Goal: Check status: Check status

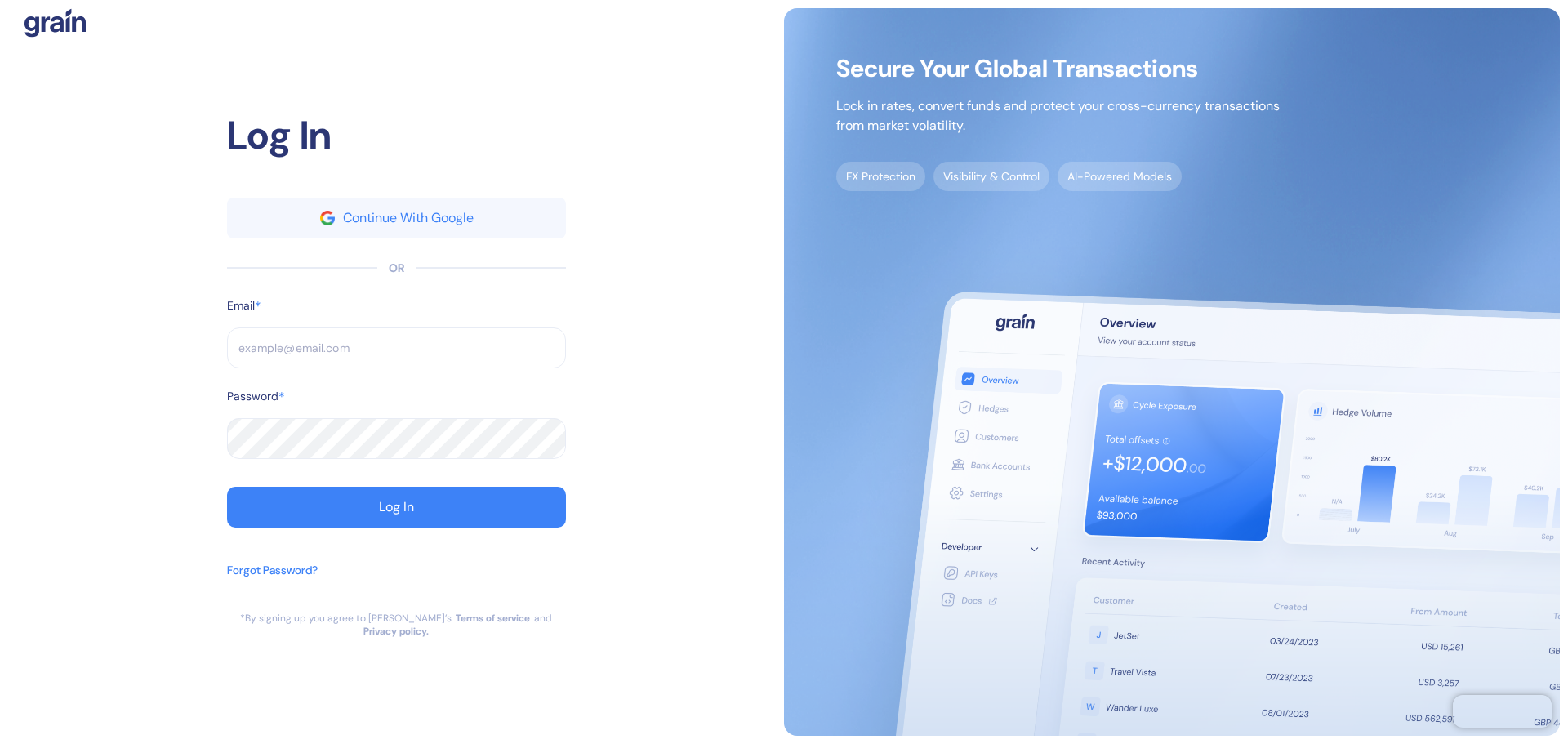
click at [300, 341] on input "text" at bounding box center [396, 348] width 339 height 41
click at [303, 348] on input "text" at bounding box center [396, 348] width 339 height 41
type input "[EMAIL_ADDRESS][DOMAIN_NAME]"
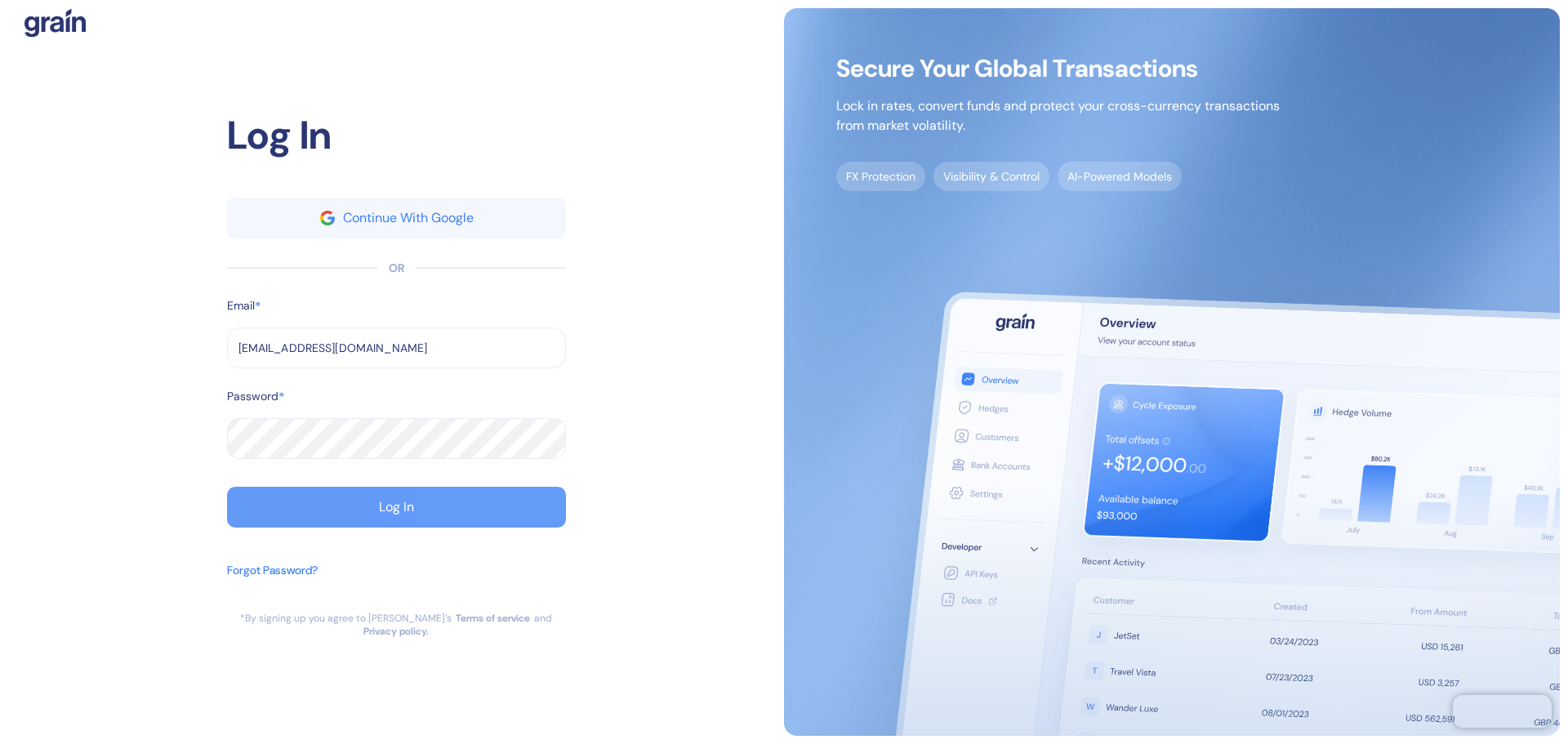
click at [369, 517] on button "Log In" at bounding box center [396, 507] width 339 height 41
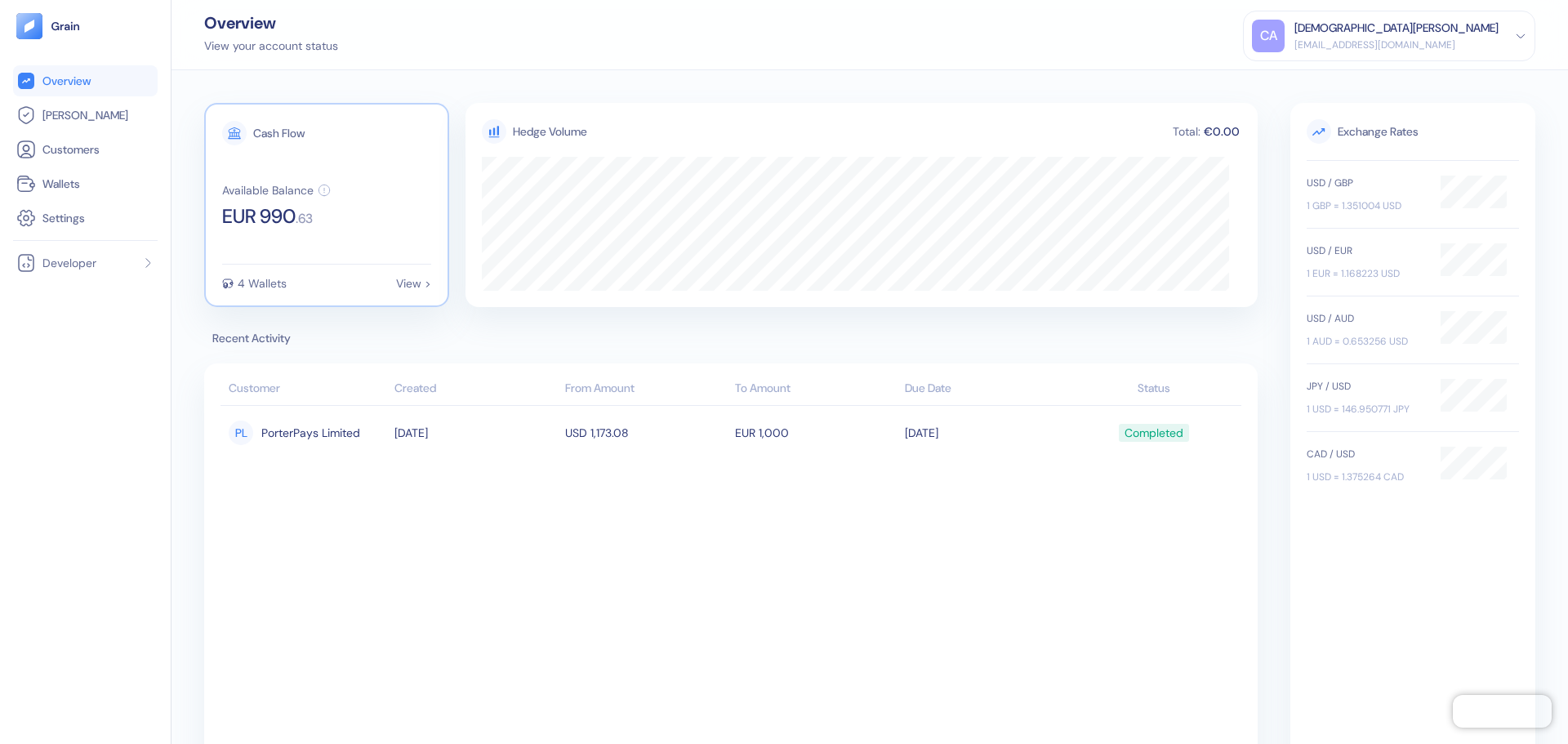
click at [298, 241] on div "Cash Flow Available Balance EUR 990 . 63 4 Wallets View >" at bounding box center [327, 205] width 245 height 205
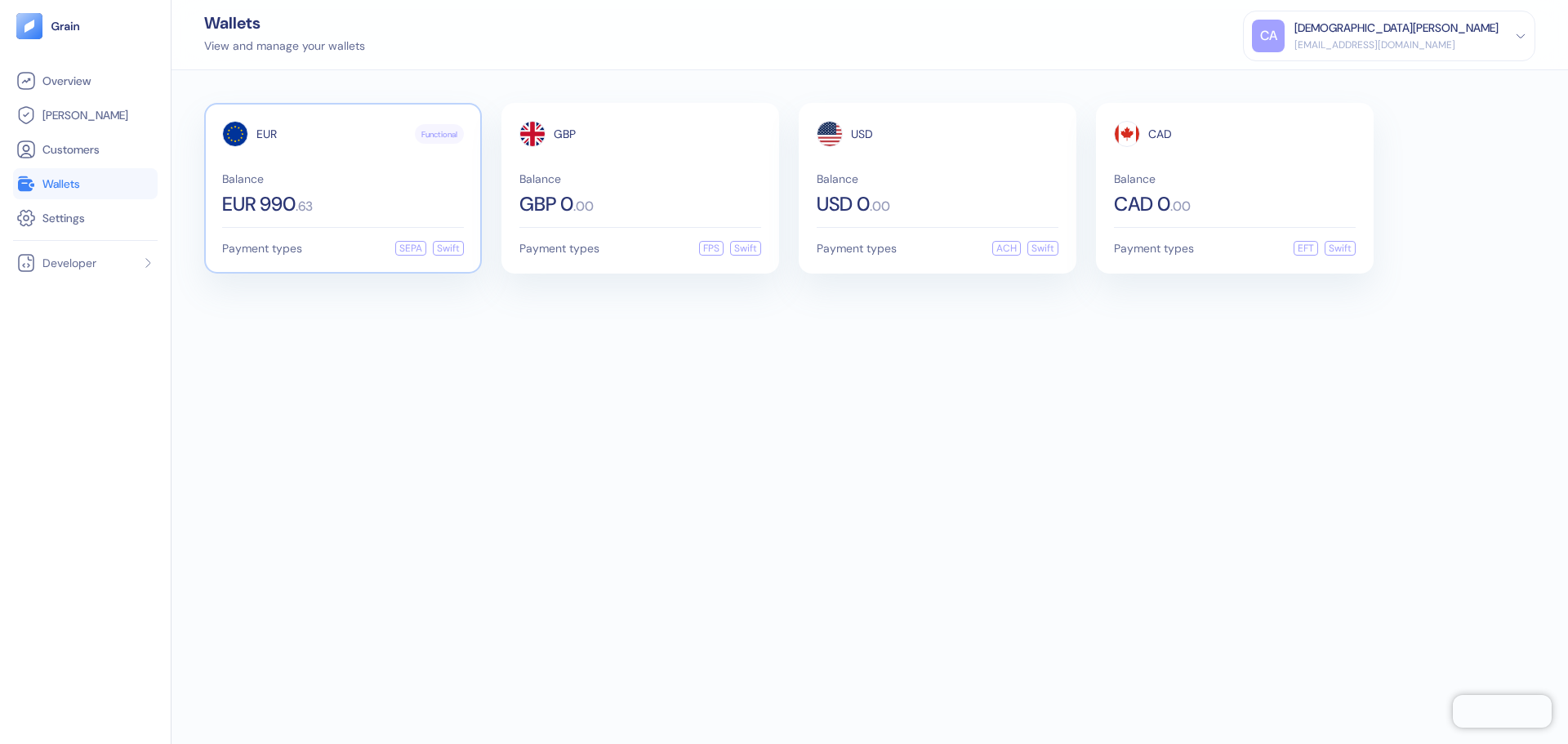
click at [303, 212] on span ". 63" at bounding box center [305, 205] width 18 height 13
